Goal: Task Accomplishment & Management: Manage account settings

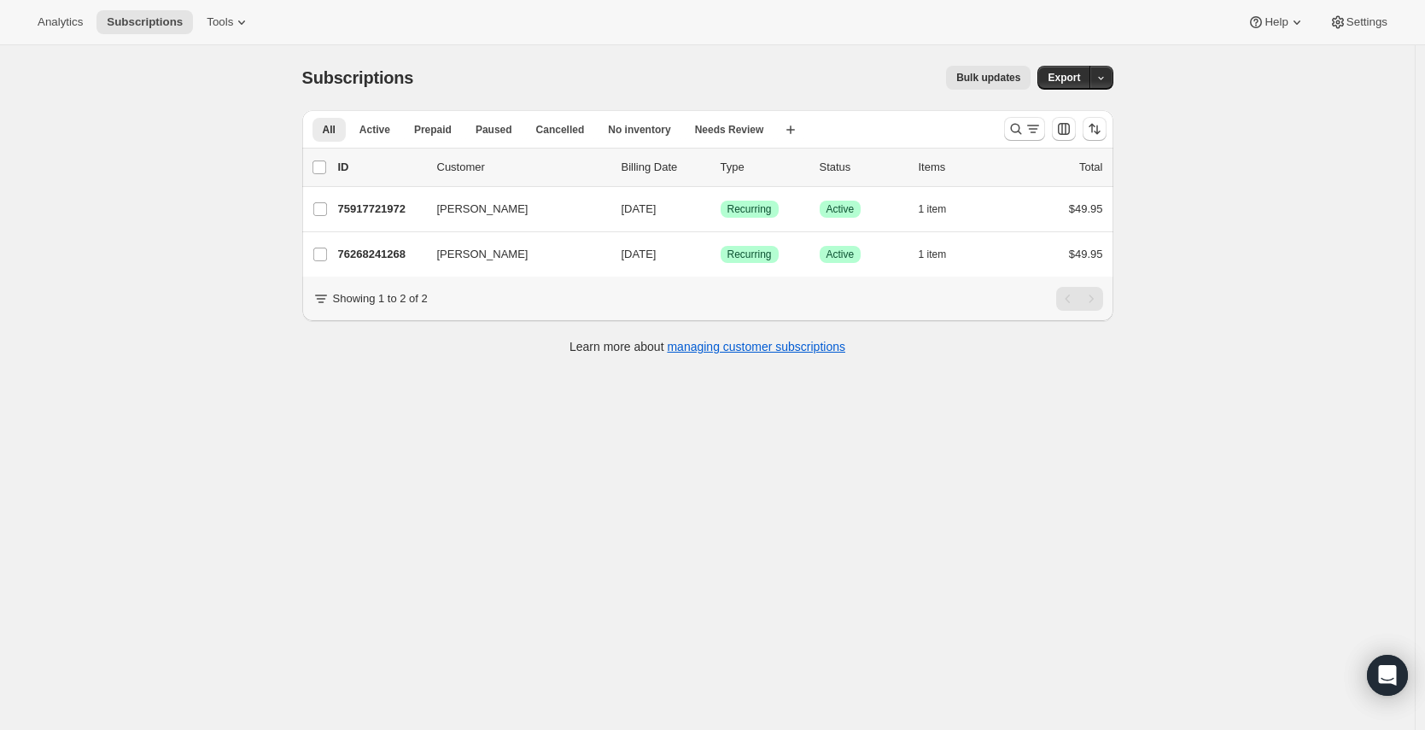
click at [208, 278] on div "Subscriptions. This page is ready Subscriptions Bulk updates More actions Bulk …" at bounding box center [707, 410] width 1415 height 730
click at [1019, 131] on icon "Search and filter results" at bounding box center [1015, 128] width 17 height 17
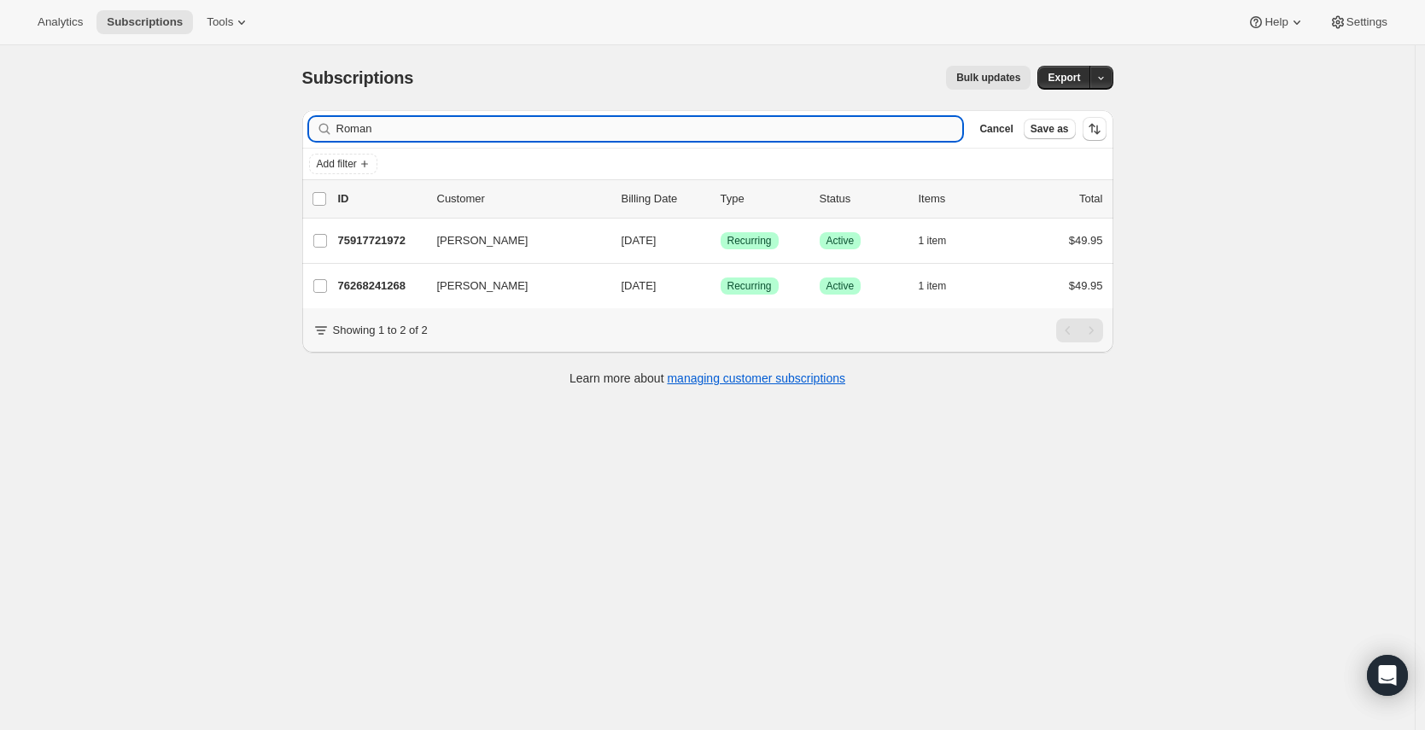
click at [432, 120] on input "Roman" at bounding box center [649, 129] width 627 height 24
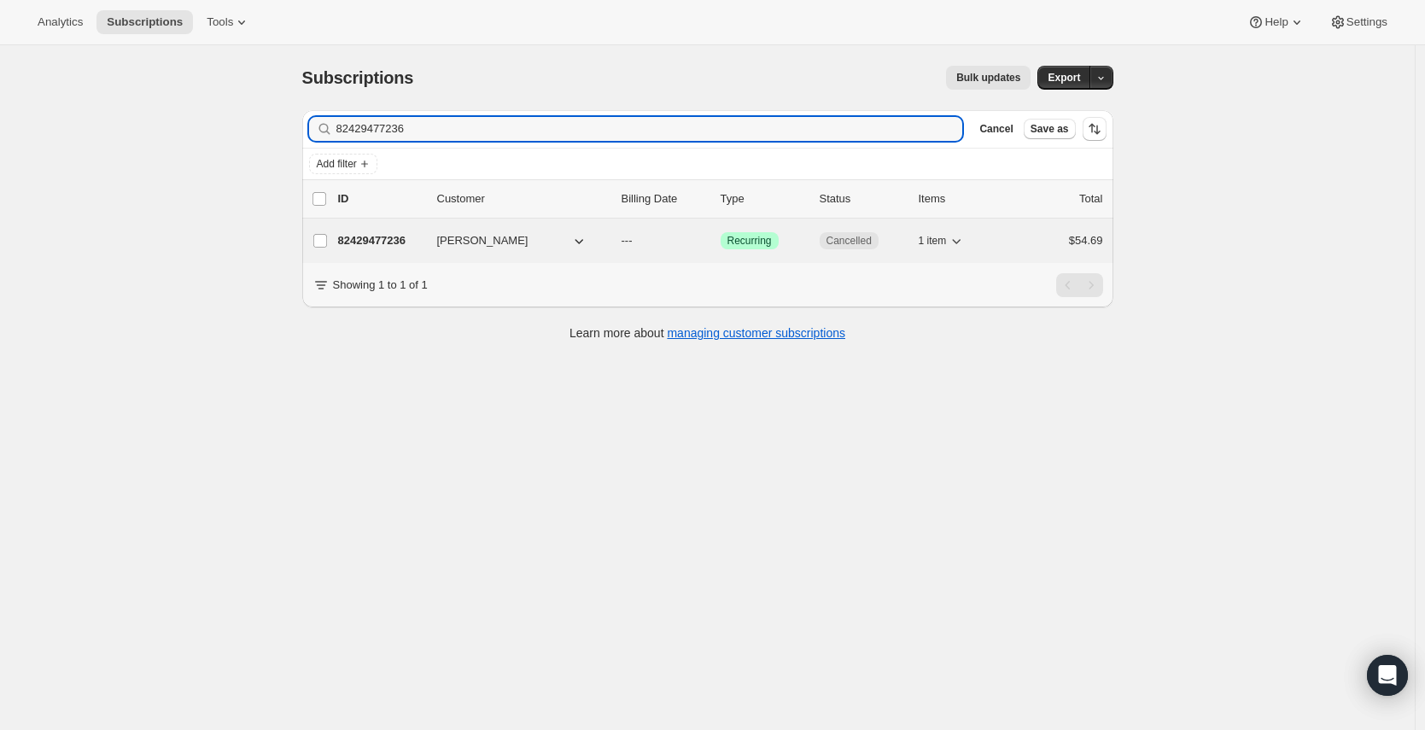
type input "82429477236"
click at [389, 242] on p "82429477236" at bounding box center [380, 240] width 85 height 17
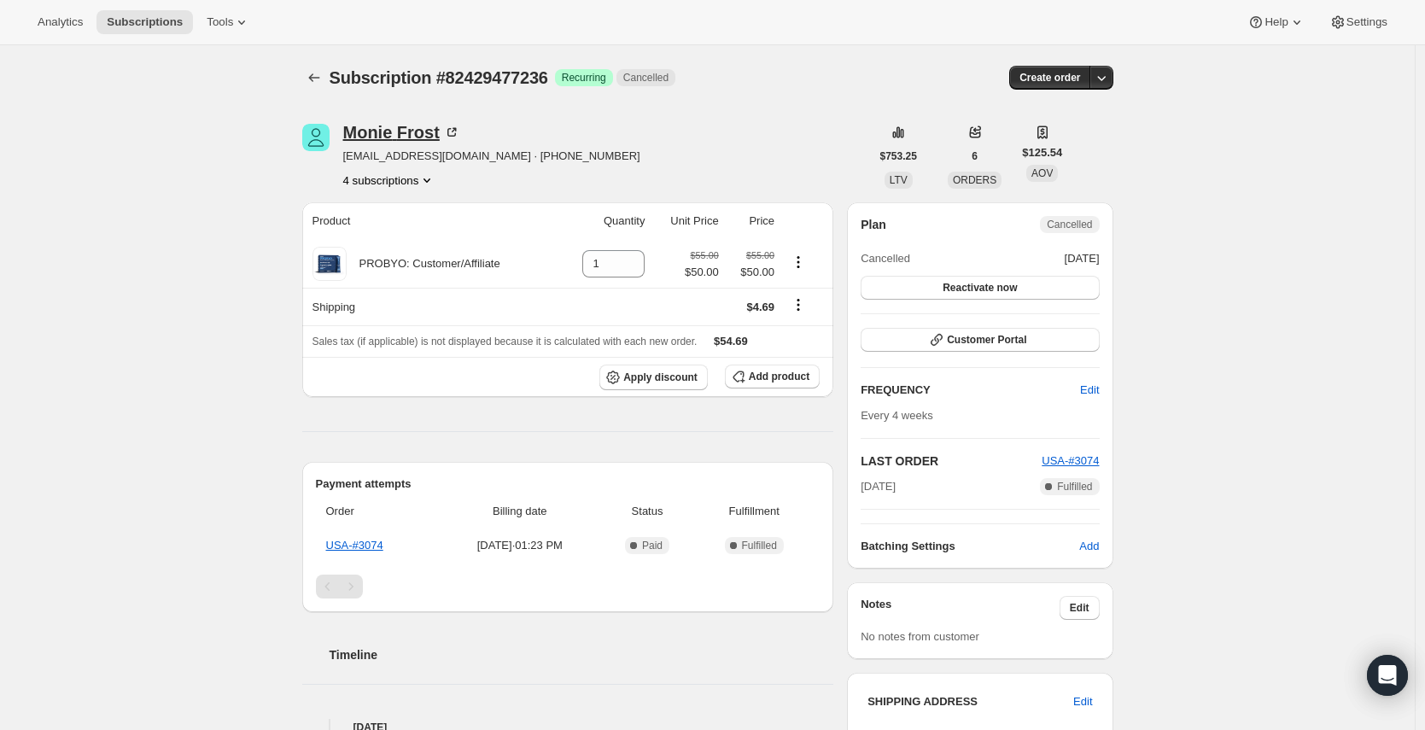
click at [394, 137] on div "[PERSON_NAME]" at bounding box center [401, 132] width 117 height 17
drag, startPoint x: 446, startPoint y: 138, endPoint x: 351, endPoint y: 138, distance: 95.6
click at [351, 138] on div "[PERSON_NAME]" at bounding box center [401, 132] width 117 height 17
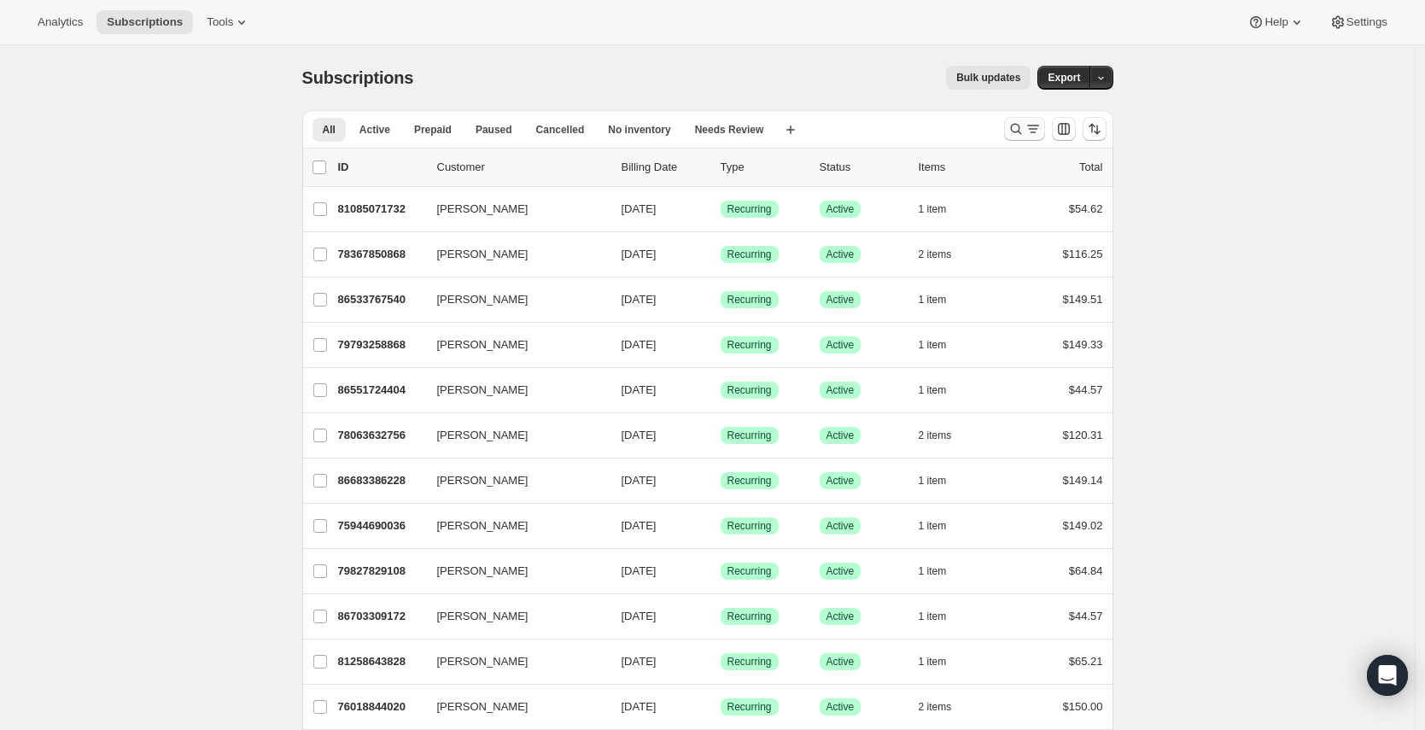
click at [1024, 131] on icon "Search and filter results" at bounding box center [1015, 128] width 17 height 17
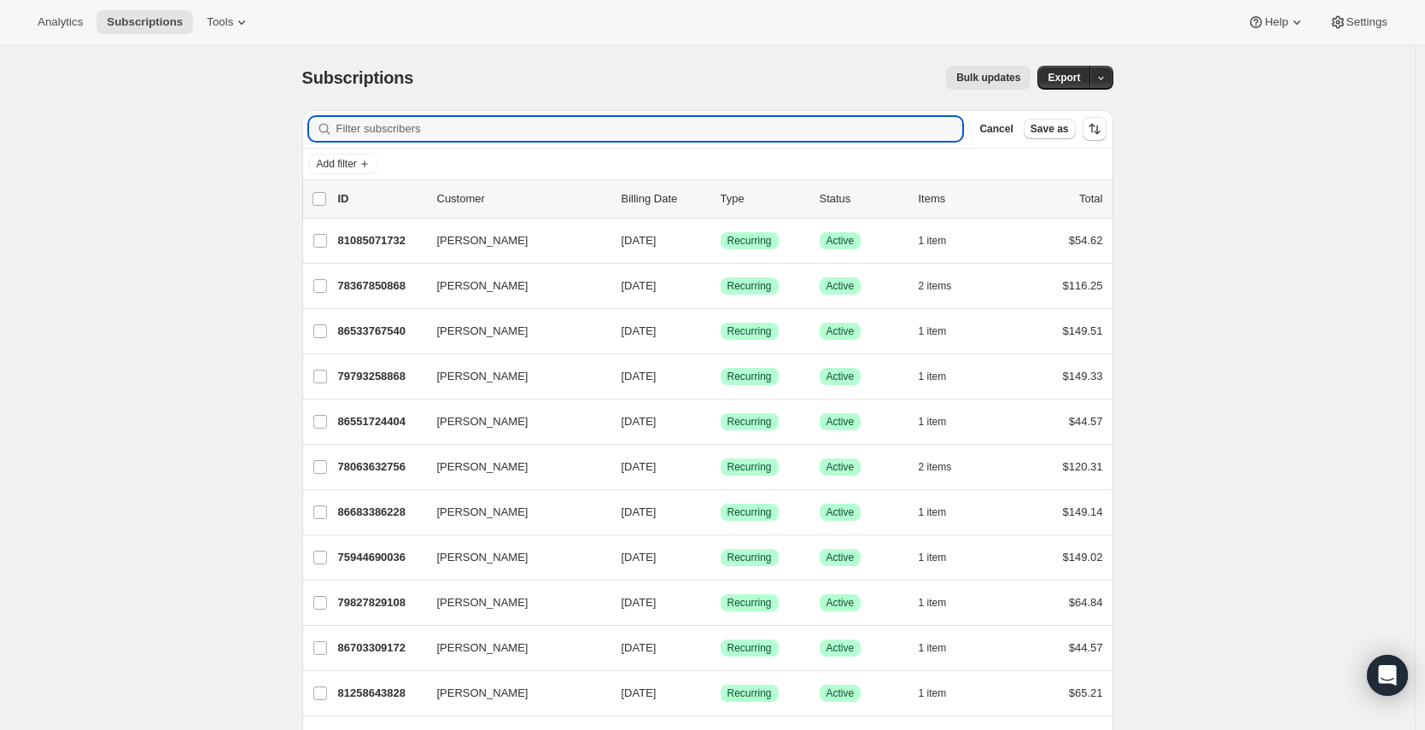
paste input "82429477236"
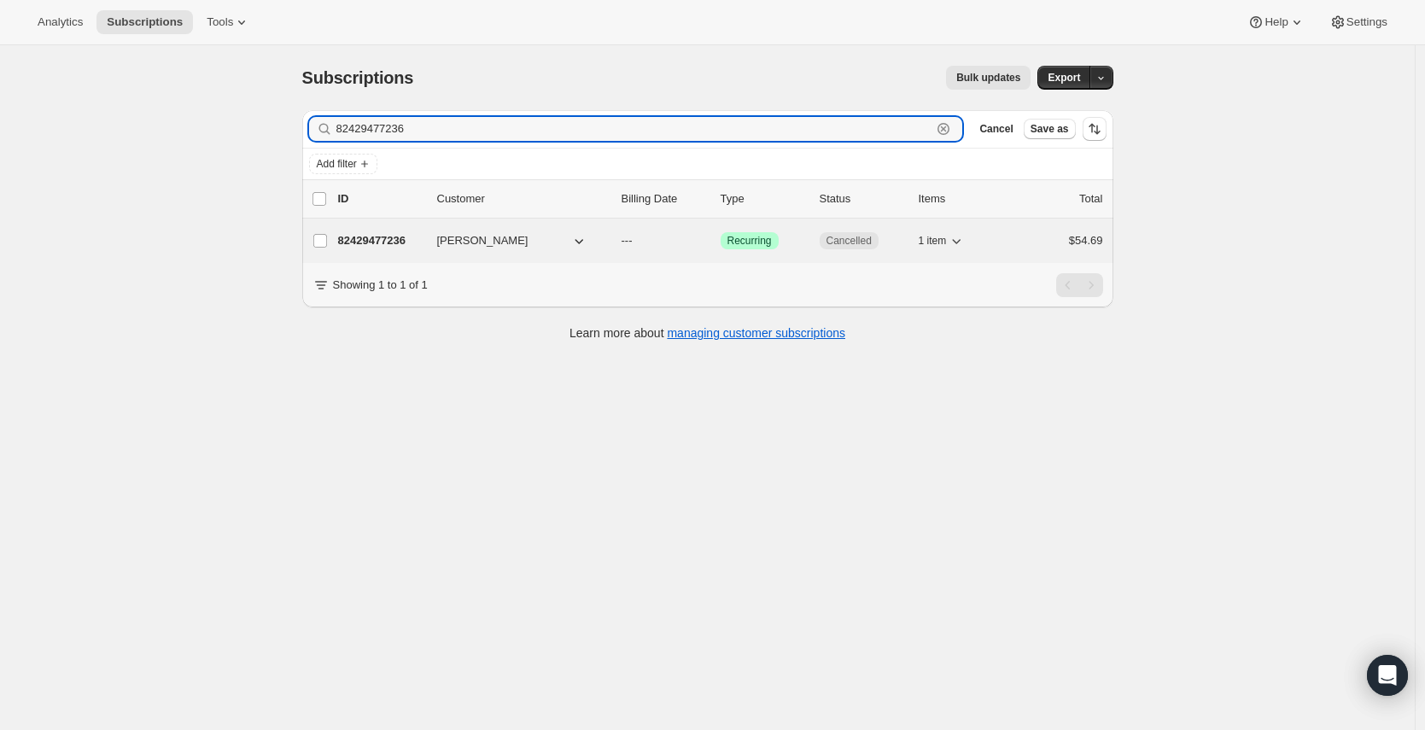
type input "82429477236"
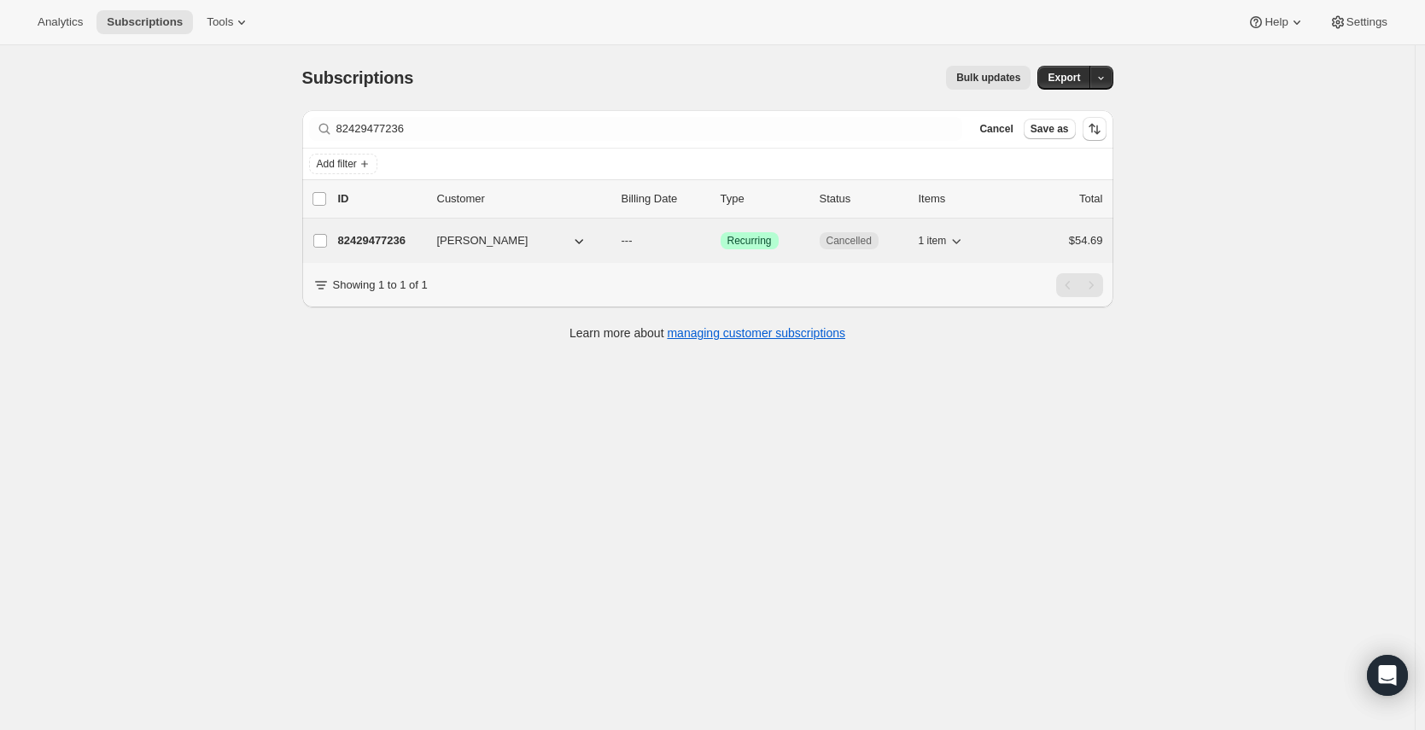
click at [400, 242] on p "82429477236" at bounding box center [380, 240] width 85 height 17
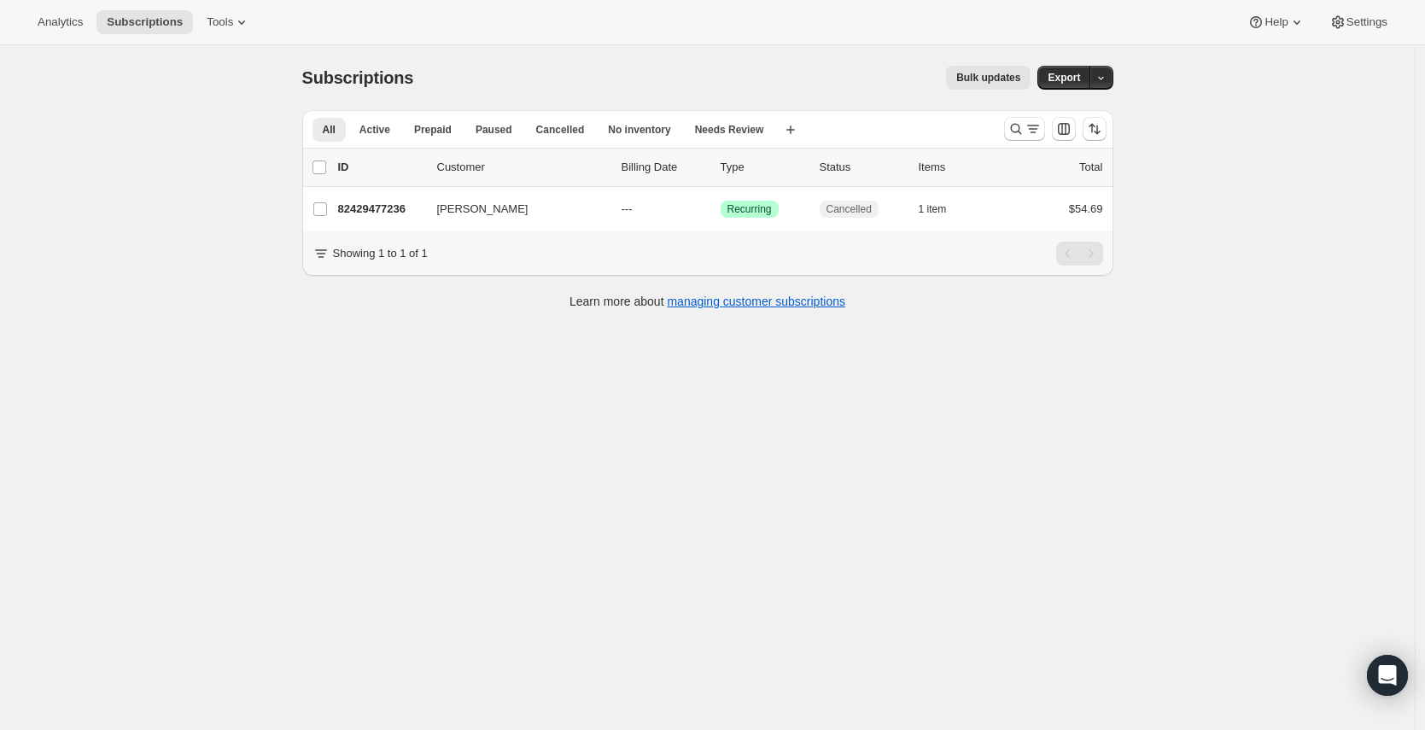
click at [1001, 132] on div at bounding box center [1055, 129] width 116 height 34
click at [1030, 129] on icon "Search and filter results" at bounding box center [1032, 128] width 17 height 17
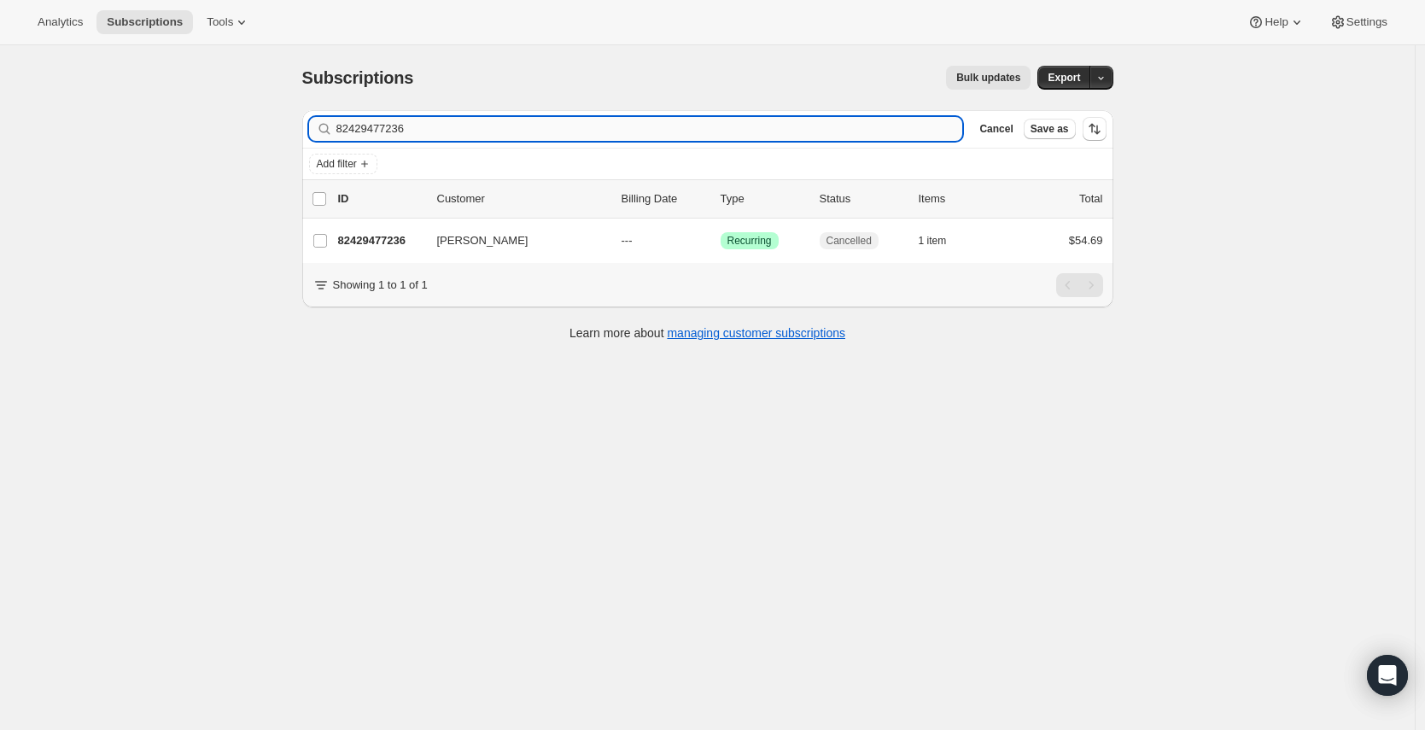
click at [627, 120] on input "82429477236" at bounding box center [649, 129] width 627 height 24
type input "8"
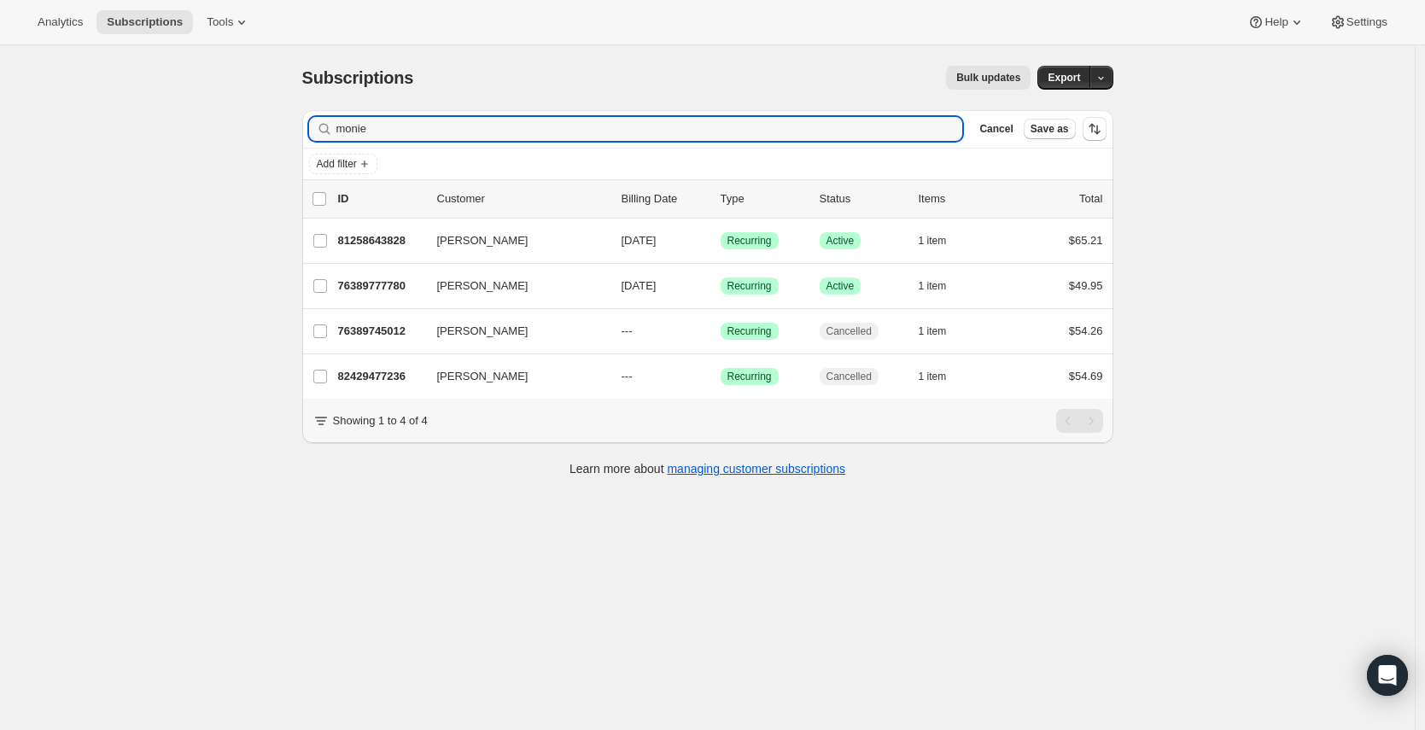
type input "monie"
click at [281, 219] on div "Subscriptions. This page is ready Subscriptions Bulk updates More actions Bulk …" at bounding box center [707, 410] width 1415 height 730
